Goal: Information Seeking & Learning: Stay updated

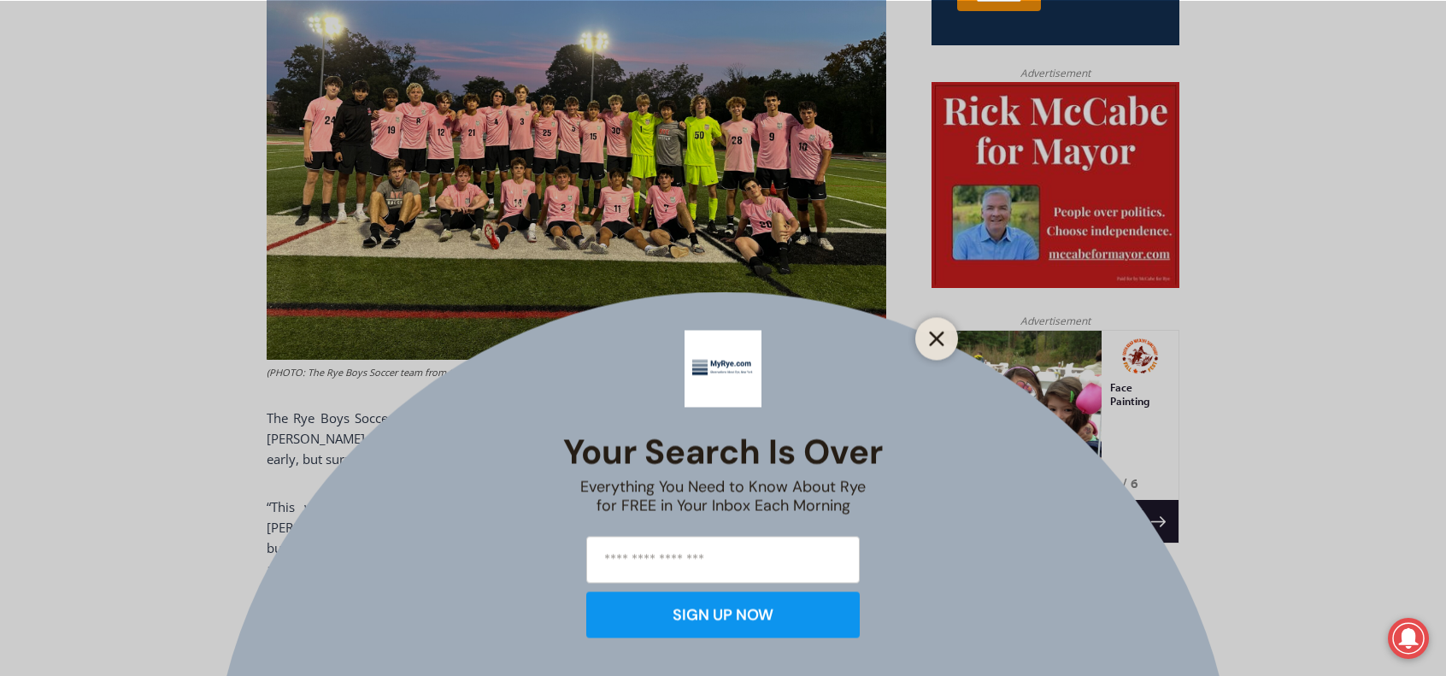
click at [942, 329] on button "Close" at bounding box center [937, 339] width 24 height 24
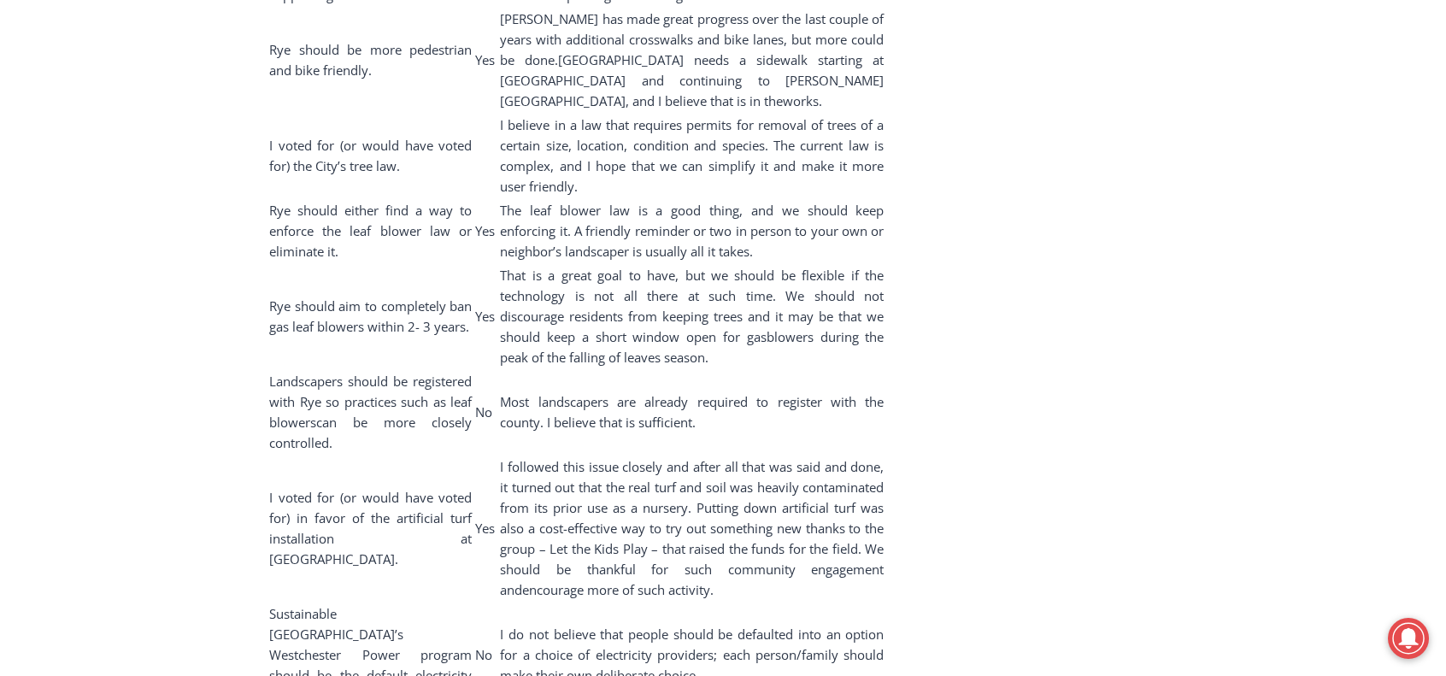
scroll to position [9455, 0]
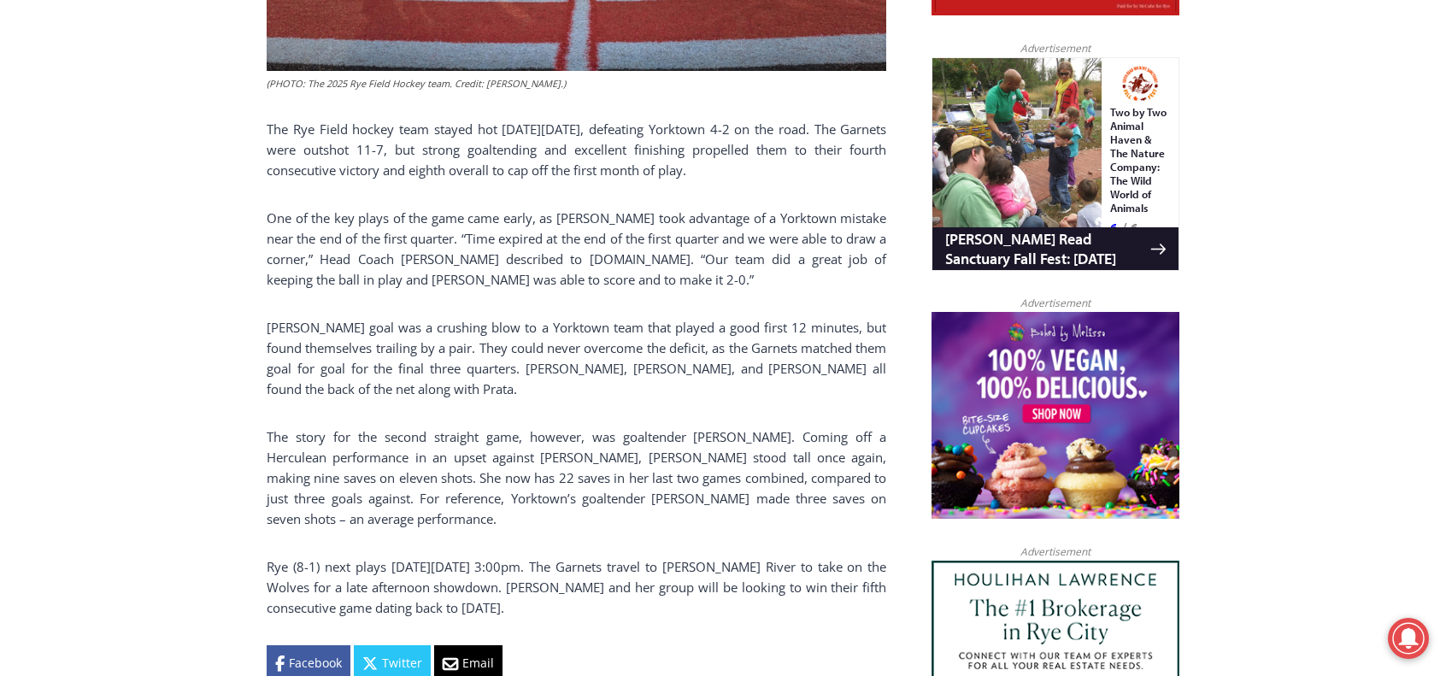
scroll to position [1163, 0]
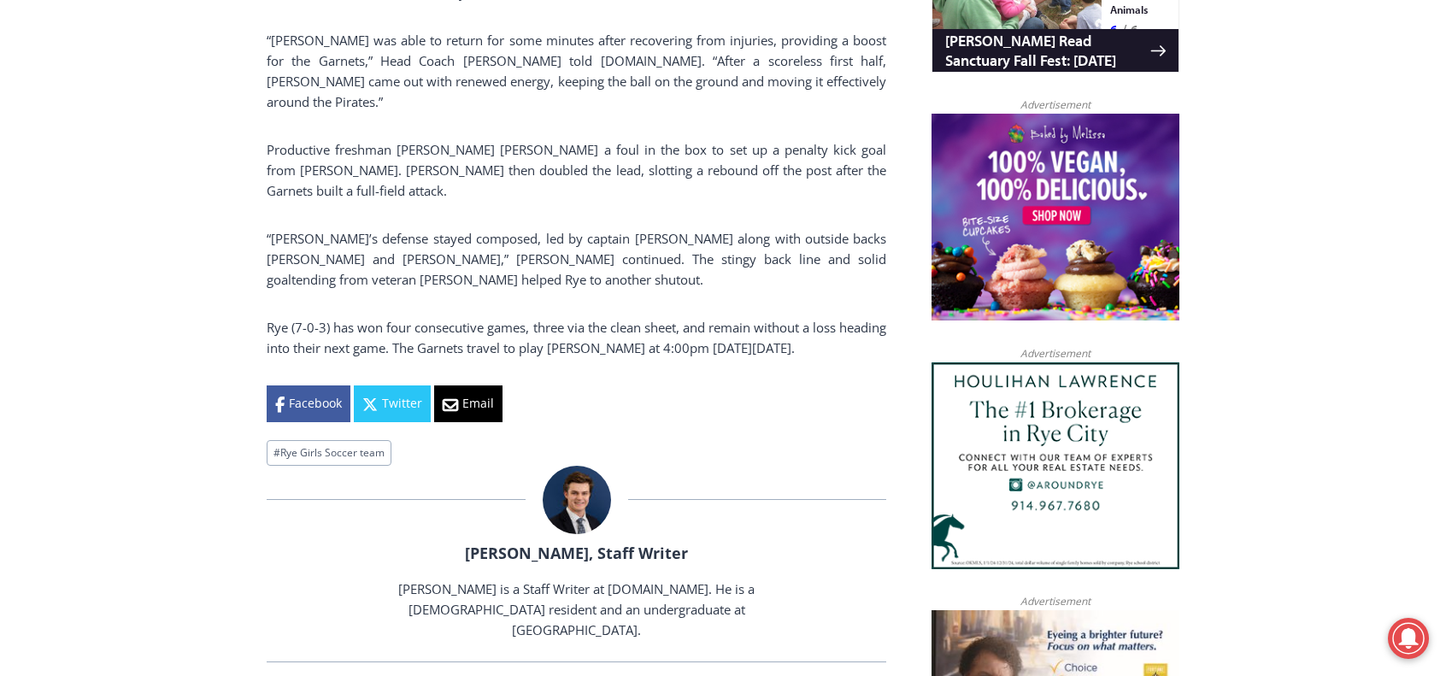
scroll to position [1334, 0]
